Goal: Check status

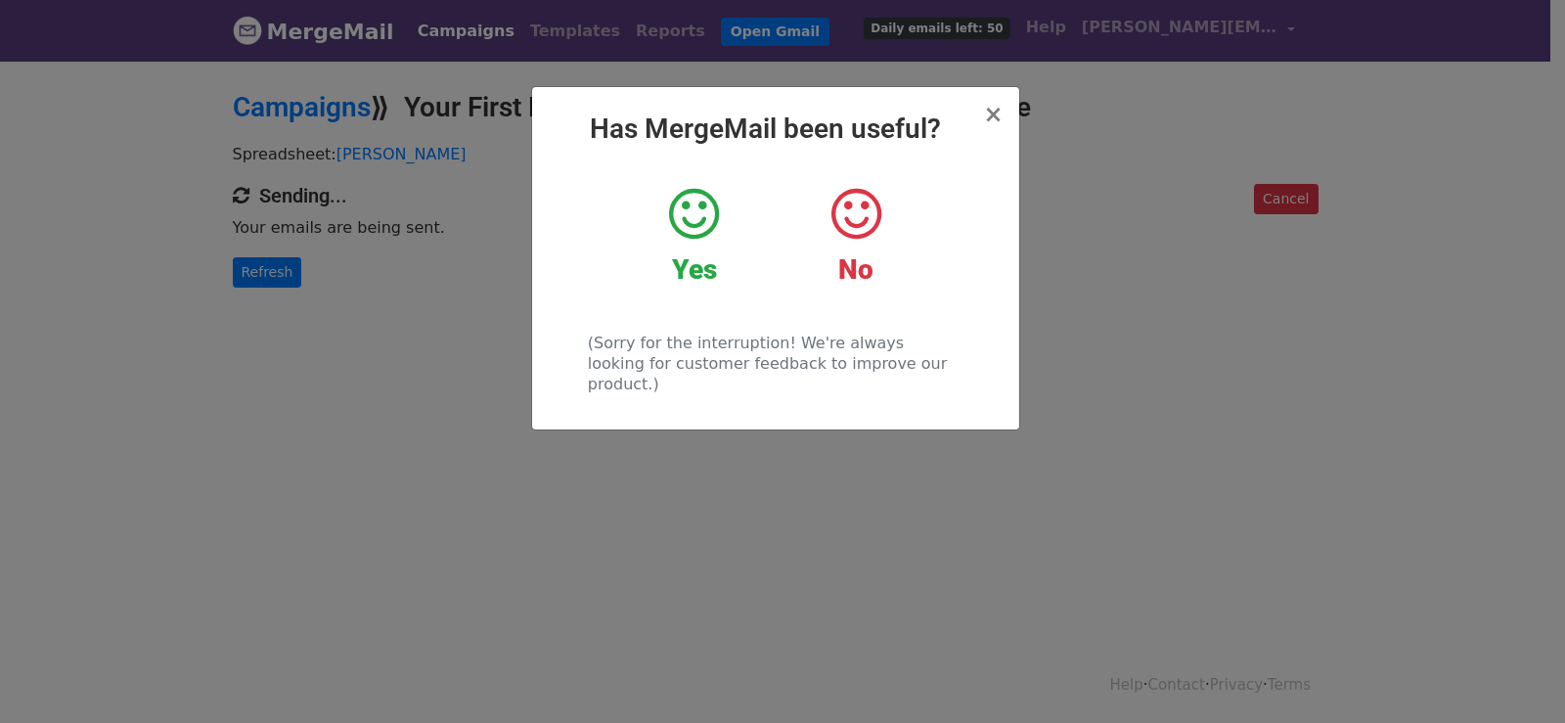
click at [274, 276] on div "× Has MergeMail been useful? Yes No (Sorry for the interruption! We're always l…" at bounding box center [782, 391] width 1565 height 664
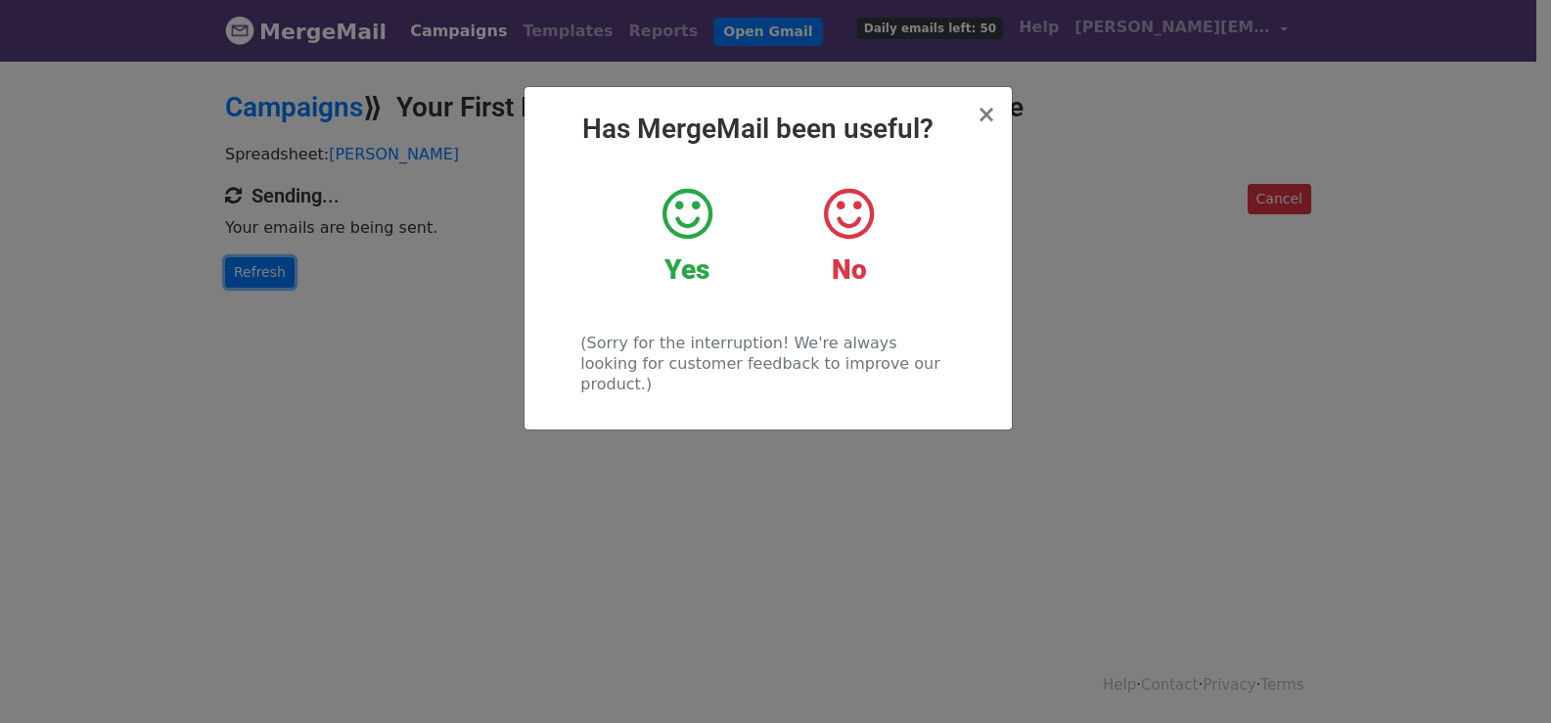
click at [274, 276] on link "Refresh" at bounding box center [259, 272] width 69 height 30
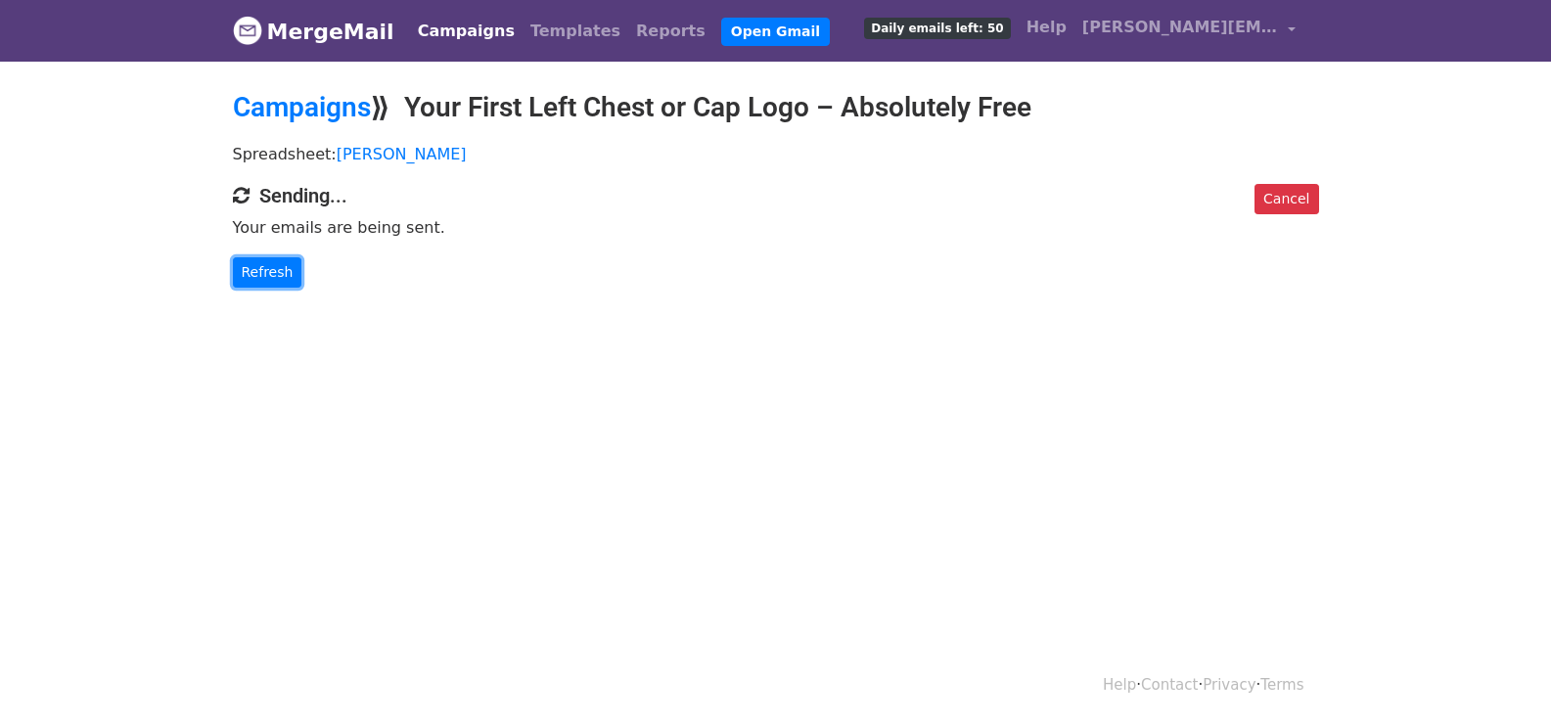
click at [274, 276] on link "Refresh" at bounding box center [267, 272] width 69 height 30
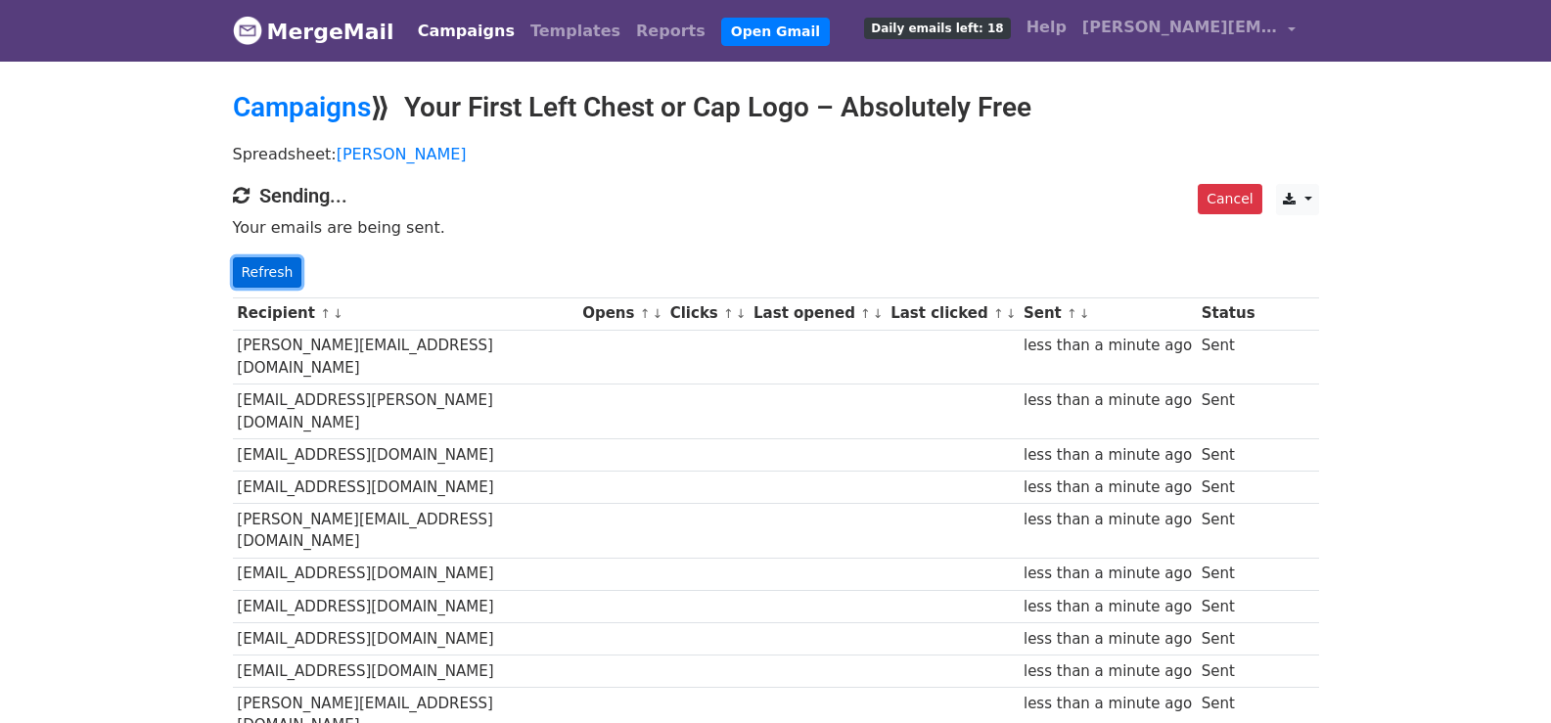
click at [265, 268] on link "Refresh" at bounding box center [267, 272] width 69 height 30
